Goal: Information Seeking & Learning: Learn about a topic

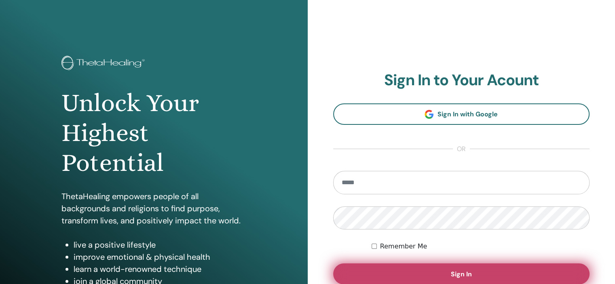
type input "**********"
click at [469, 274] on span "Sign In" at bounding box center [461, 274] width 21 height 8
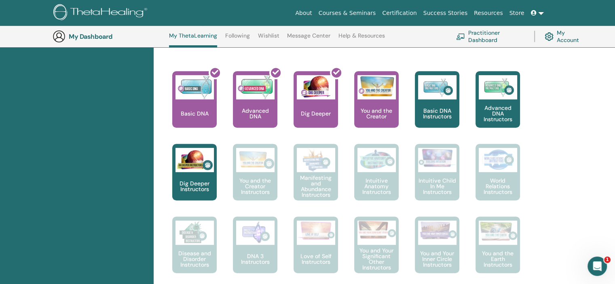
scroll to position [280, 0]
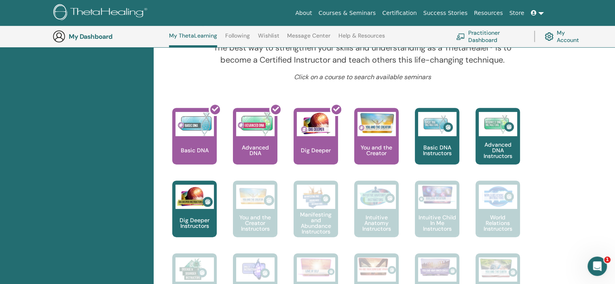
drag, startPoint x: 619, startPoint y: 59, endPoint x: 613, endPoint y: 97, distance: 38.1
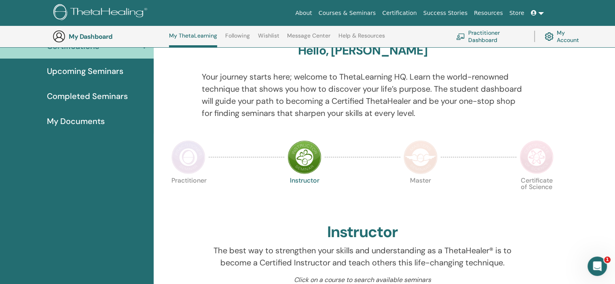
scroll to position [0, 0]
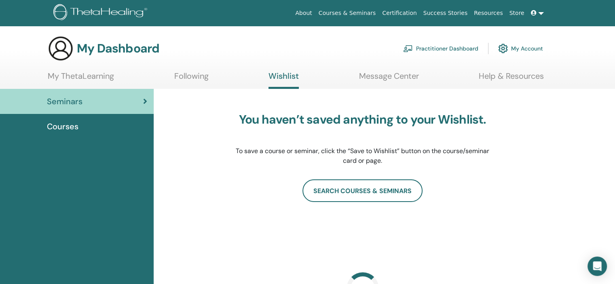
click at [533, 13] on icon at bounding box center [534, 13] width 6 height 6
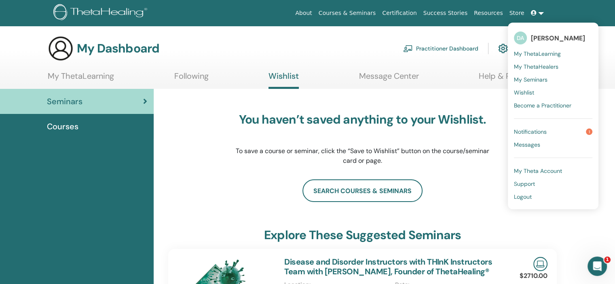
click at [522, 80] on span "My Seminars" at bounding box center [531, 79] width 34 height 7
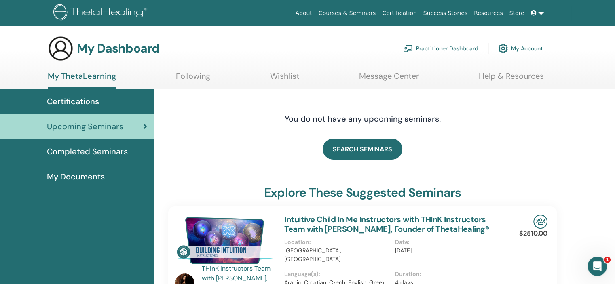
click at [65, 100] on span "Certifications" at bounding box center [73, 101] width 52 height 12
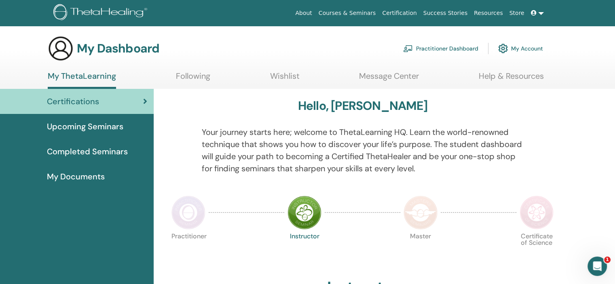
click at [539, 12] on link at bounding box center [537, 13] width 19 height 15
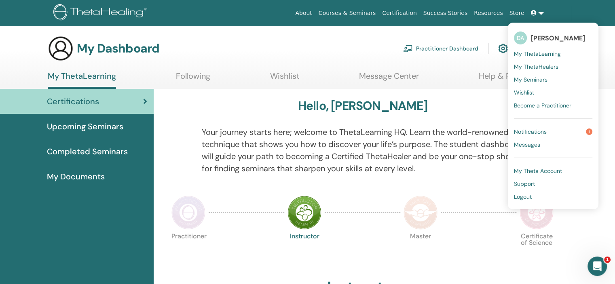
click at [527, 55] on span "My ThetaLearning" at bounding box center [537, 53] width 47 height 7
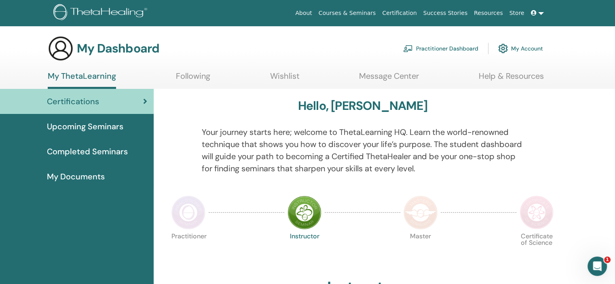
click at [531, 11] on link at bounding box center [537, 13] width 19 height 15
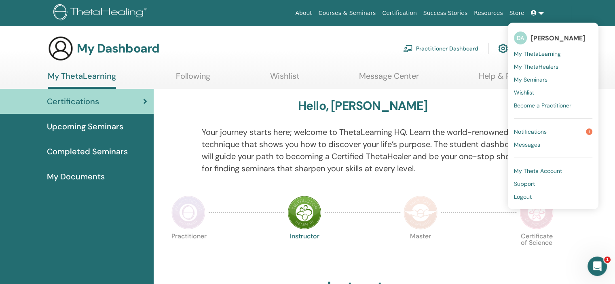
click at [416, 11] on link "Certification" at bounding box center [399, 13] width 41 height 15
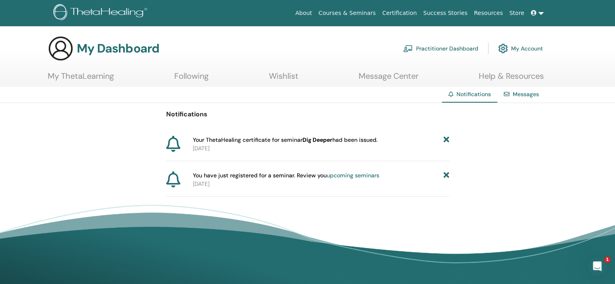
click at [357, 134] on div "Notifications Your ThetaHealing certificate for seminar Dig Deeper had been iss…" at bounding box center [307, 150] width 283 height 94
drag, startPoint x: 334, startPoint y: 143, endPoint x: 380, endPoint y: 142, distance: 46.5
click at [361, 143] on span "Your ThetaHealing certificate for seminar Dig Deeper had been issued." at bounding box center [285, 140] width 185 height 8
click at [383, 142] on div "Your ThetaHealing certificate for seminar Dig Deeper had been issued." at bounding box center [321, 140] width 256 height 8
click at [385, 142] on div "Your ThetaHealing certificate for seminar Dig Deeper had been issued." at bounding box center [321, 140] width 256 height 8
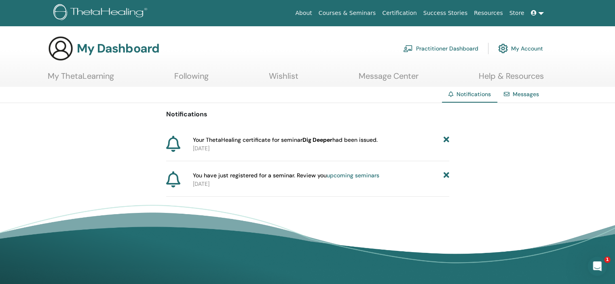
click at [534, 16] on icon at bounding box center [534, 13] width 6 height 6
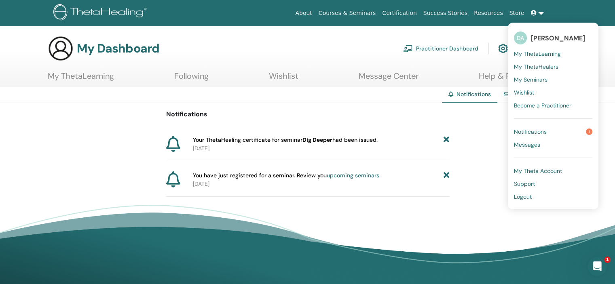
click at [474, 144] on div "Notifications Your ThetaHealing certificate for seminar Dig Deeper had been iss…" at bounding box center [307, 150] width 615 height 94
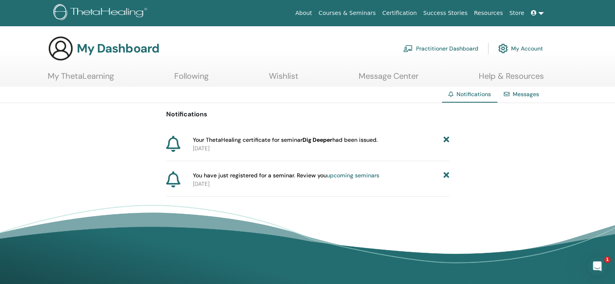
click at [521, 98] on link "Messages" at bounding box center [526, 94] width 26 height 7
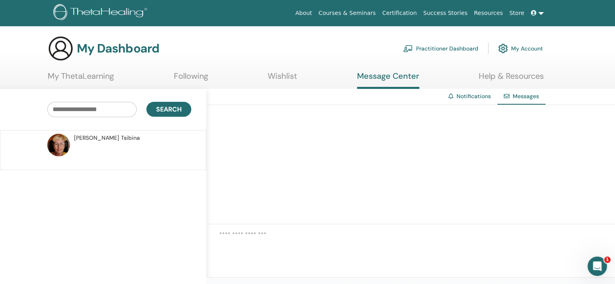
click at [288, 82] on link "Wishlist" at bounding box center [283, 79] width 30 height 16
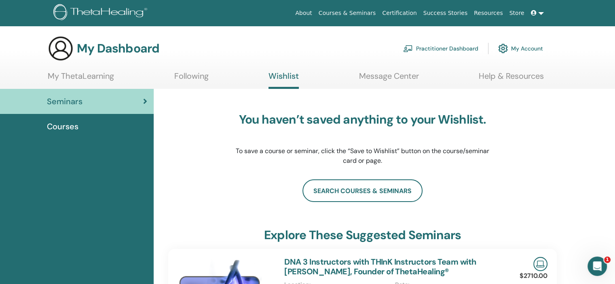
click at [391, 80] on link "Message Center" at bounding box center [389, 79] width 60 height 16
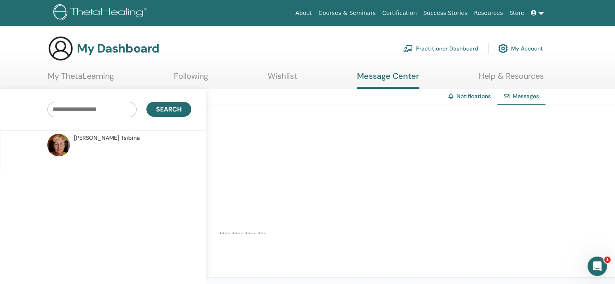
click at [486, 79] on link "Help & Resources" at bounding box center [511, 79] width 65 height 16
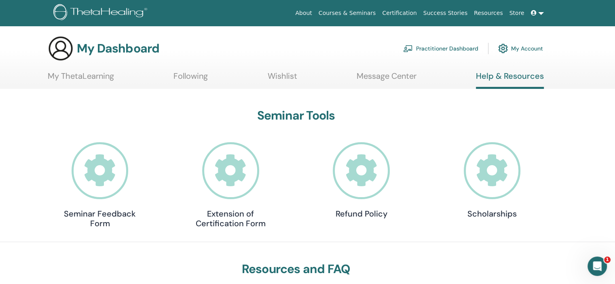
click at [91, 78] on link "My ThetaLearning" at bounding box center [81, 79] width 66 height 16
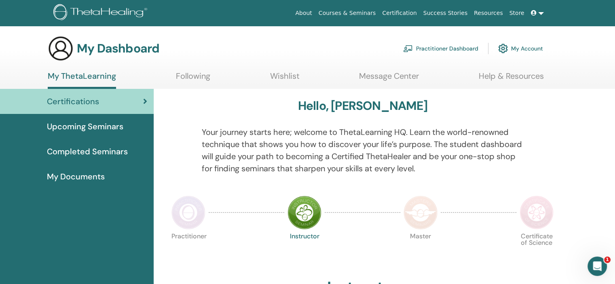
click at [543, 13] on link at bounding box center [537, 13] width 19 height 15
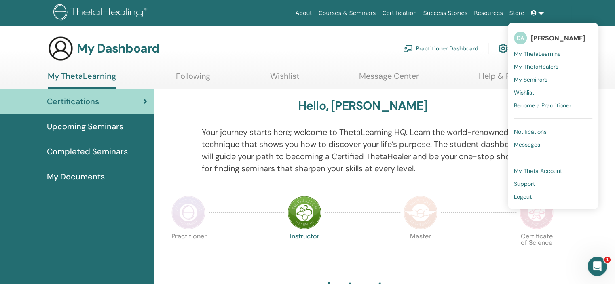
drag, startPoint x: 382, startPoint y: 42, endPoint x: 375, endPoint y: 23, distance: 19.7
click at [382, 42] on div "My Dashboard Practitioner Dashboard My Account" at bounding box center [295, 49] width 495 height 26
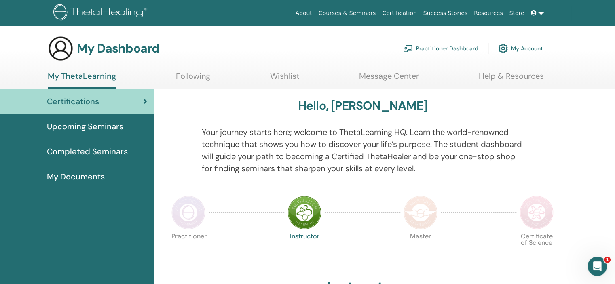
click at [404, 13] on link "Certification" at bounding box center [399, 13] width 41 height 15
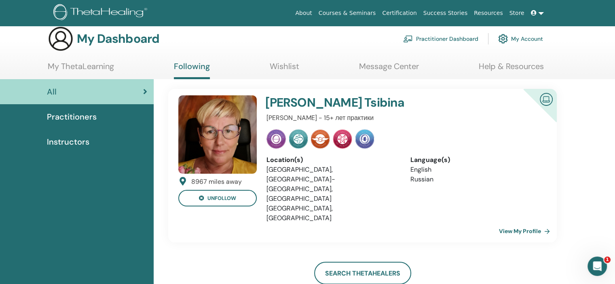
scroll to position [3, 0]
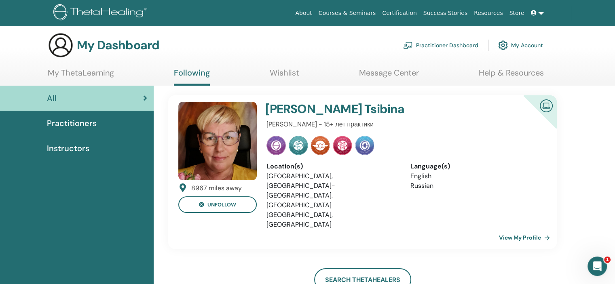
click at [84, 121] on span "Practitioners" at bounding box center [72, 123] width 50 height 12
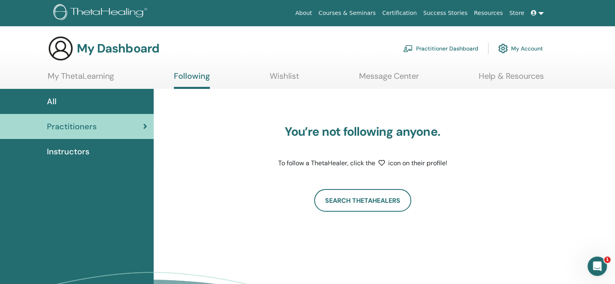
click at [78, 151] on span "Instructors" at bounding box center [68, 152] width 42 height 12
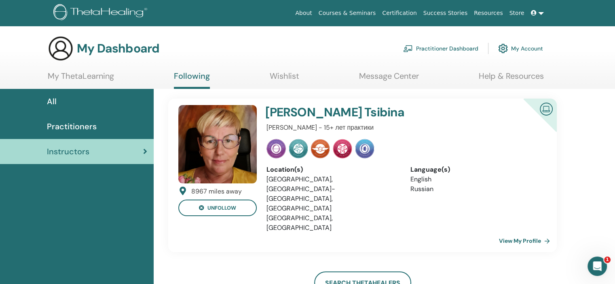
click at [74, 102] on div "All" at bounding box center [76, 101] width 141 height 12
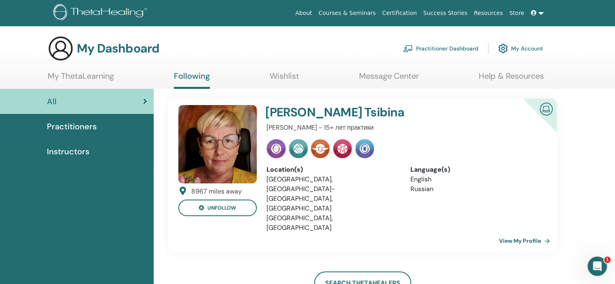
click at [461, 49] on link "Practitioner Dashboard" at bounding box center [440, 49] width 75 height 18
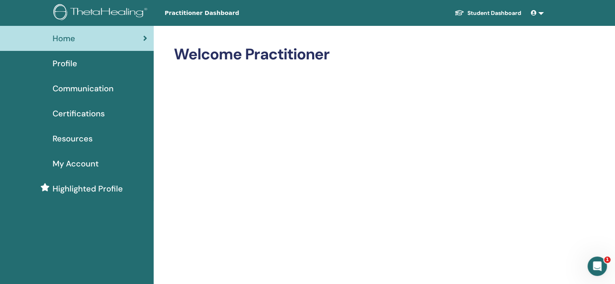
click at [537, 13] on span at bounding box center [534, 13] width 7 height 6
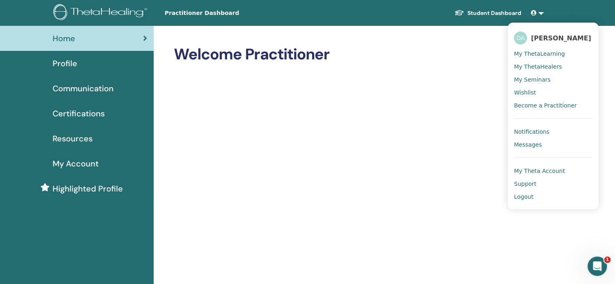
click at [524, 185] on span "Support" at bounding box center [525, 183] width 22 height 7
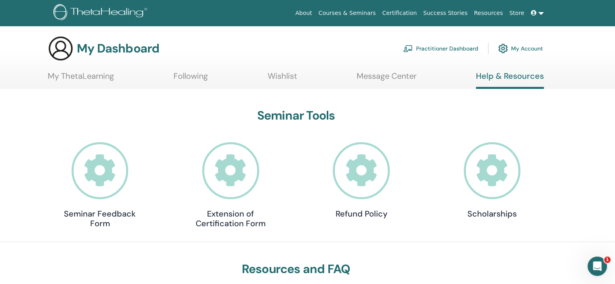
click at [534, 14] on icon at bounding box center [534, 13] width 6 height 6
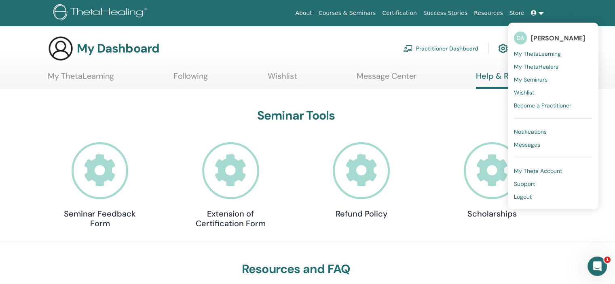
click at [546, 55] on span "My ThetaLearning" at bounding box center [537, 53] width 47 height 7
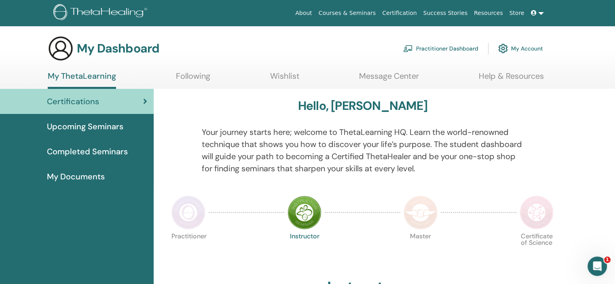
click at [101, 125] on span "Upcoming Seminars" at bounding box center [85, 127] width 76 height 12
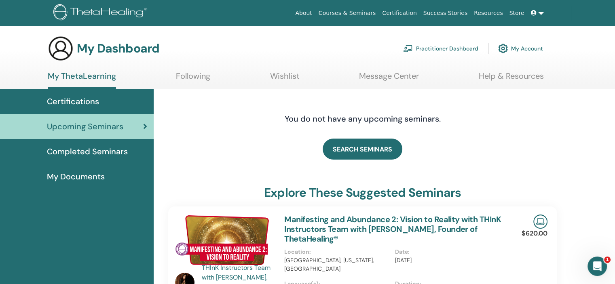
click at [91, 155] on span "Completed Seminars" at bounding box center [87, 152] width 81 height 12
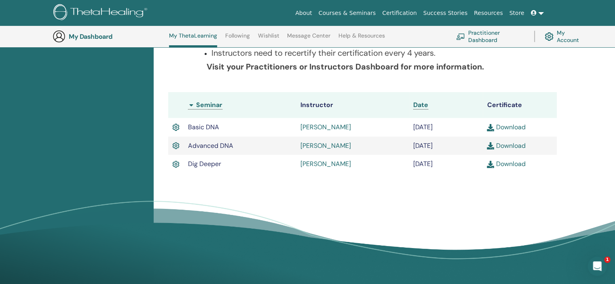
scroll to position [186, 0]
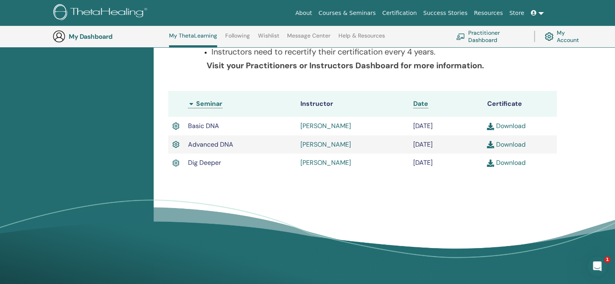
click at [494, 166] on img at bounding box center [490, 163] width 7 height 7
